Goal: Task Accomplishment & Management: Complete application form

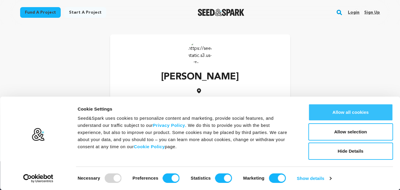
click at [340, 113] on button "Allow all cookies" at bounding box center [350, 112] width 85 height 17
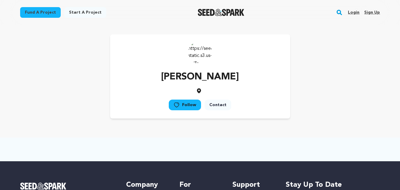
click at [204, 57] on img at bounding box center [200, 52] width 24 height 24
click at [74, 14] on link "Start a project" at bounding box center [85, 12] width 42 height 11
